Goal: Information Seeking & Learning: Learn about a topic

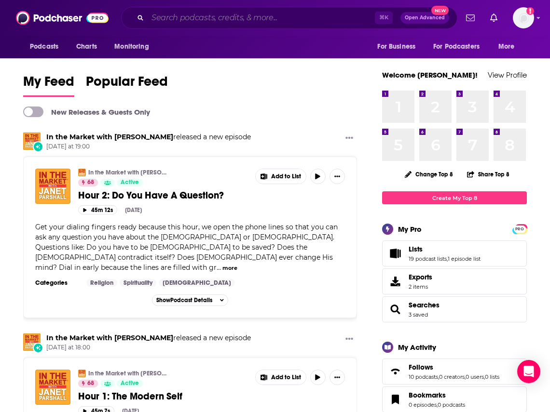
click at [220, 22] on input "Search podcasts, credits, & more..." at bounding box center [261, 17] width 227 height 15
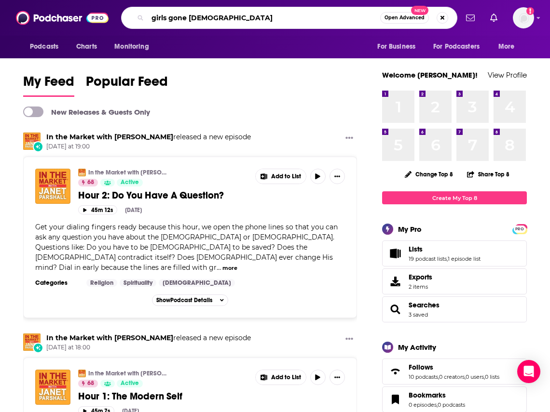
type input "girls gone [DEMOGRAPHIC_DATA]"
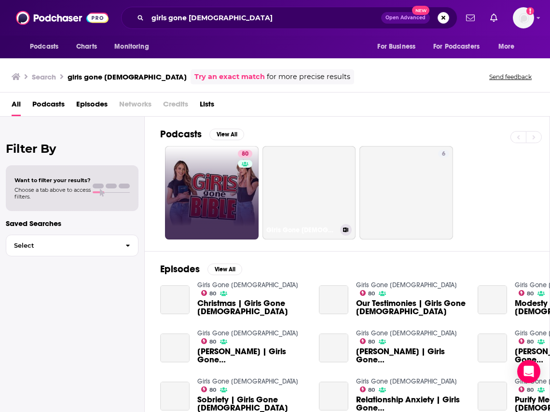
click at [221, 183] on link "80" at bounding box center [212, 193] width 94 height 94
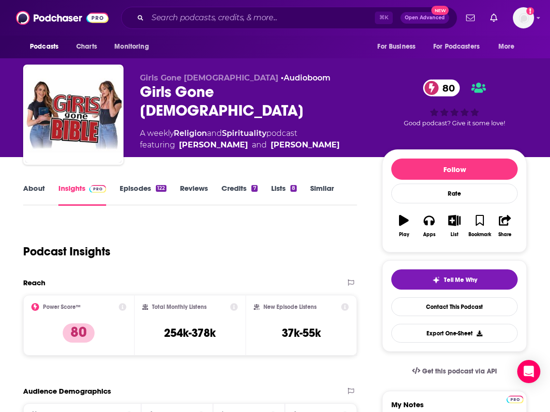
click at [34, 194] on link "About" at bounding box center [34, 195] width 22 height 22
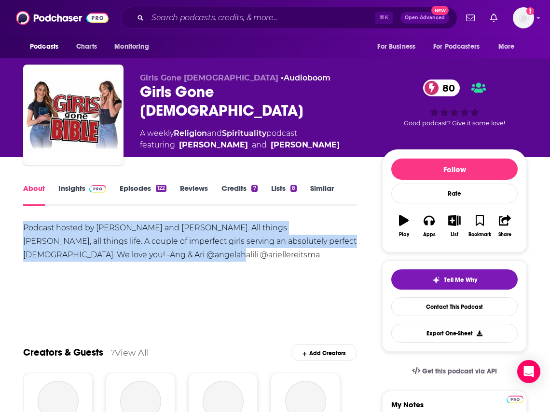
drag, startPoint x: 158, startPoint y: 260, endPoint x: 22, endPoint y: 226, distance: 139.9
copy div "Podcast hosted by [PERSON_NAME] and [PERSON_NAME]. All things [PERSON_NAME], al…"
